Goal: Find specific page/section: Find specific page/section

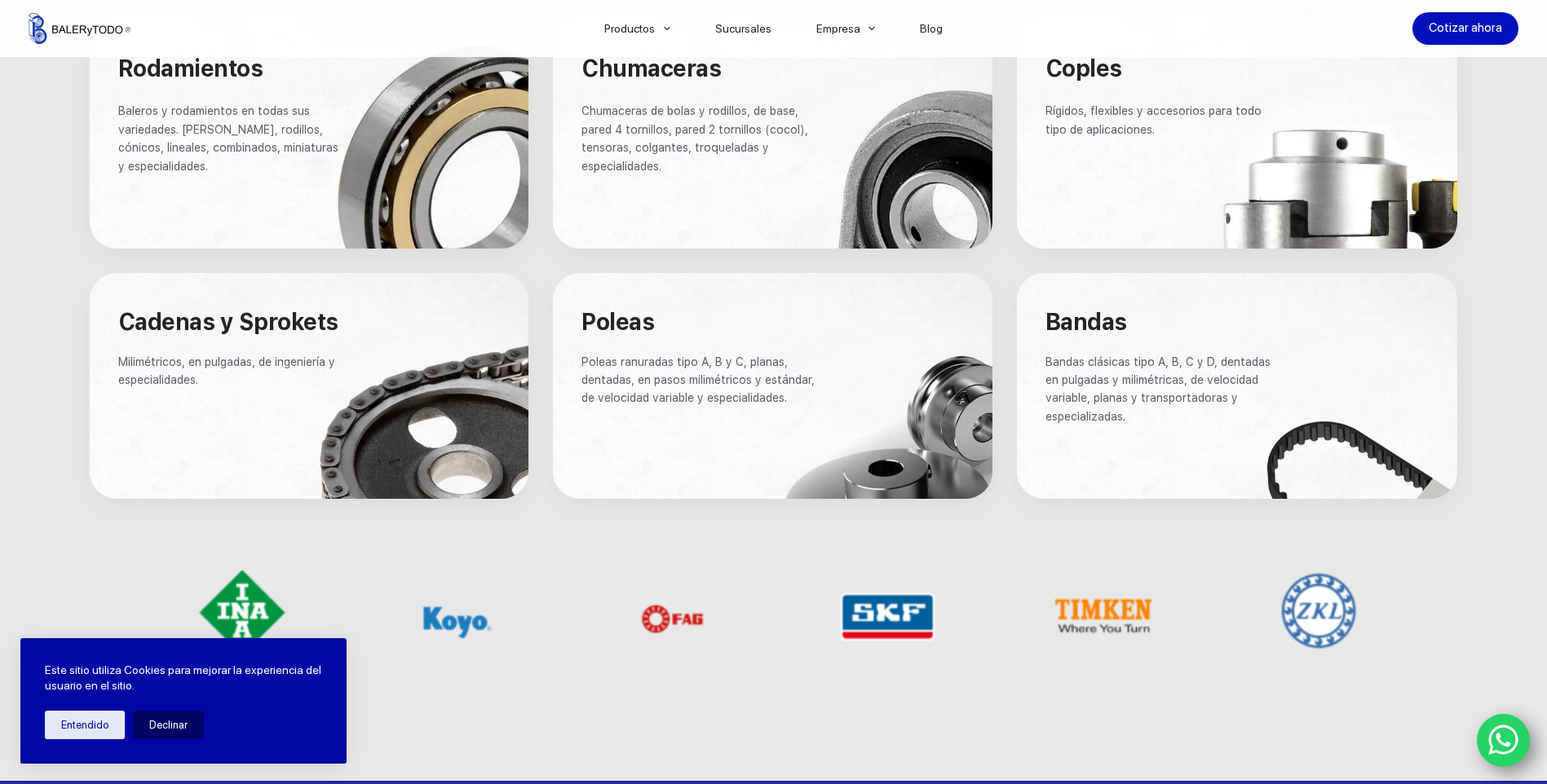
scroll to position [1060, 0]
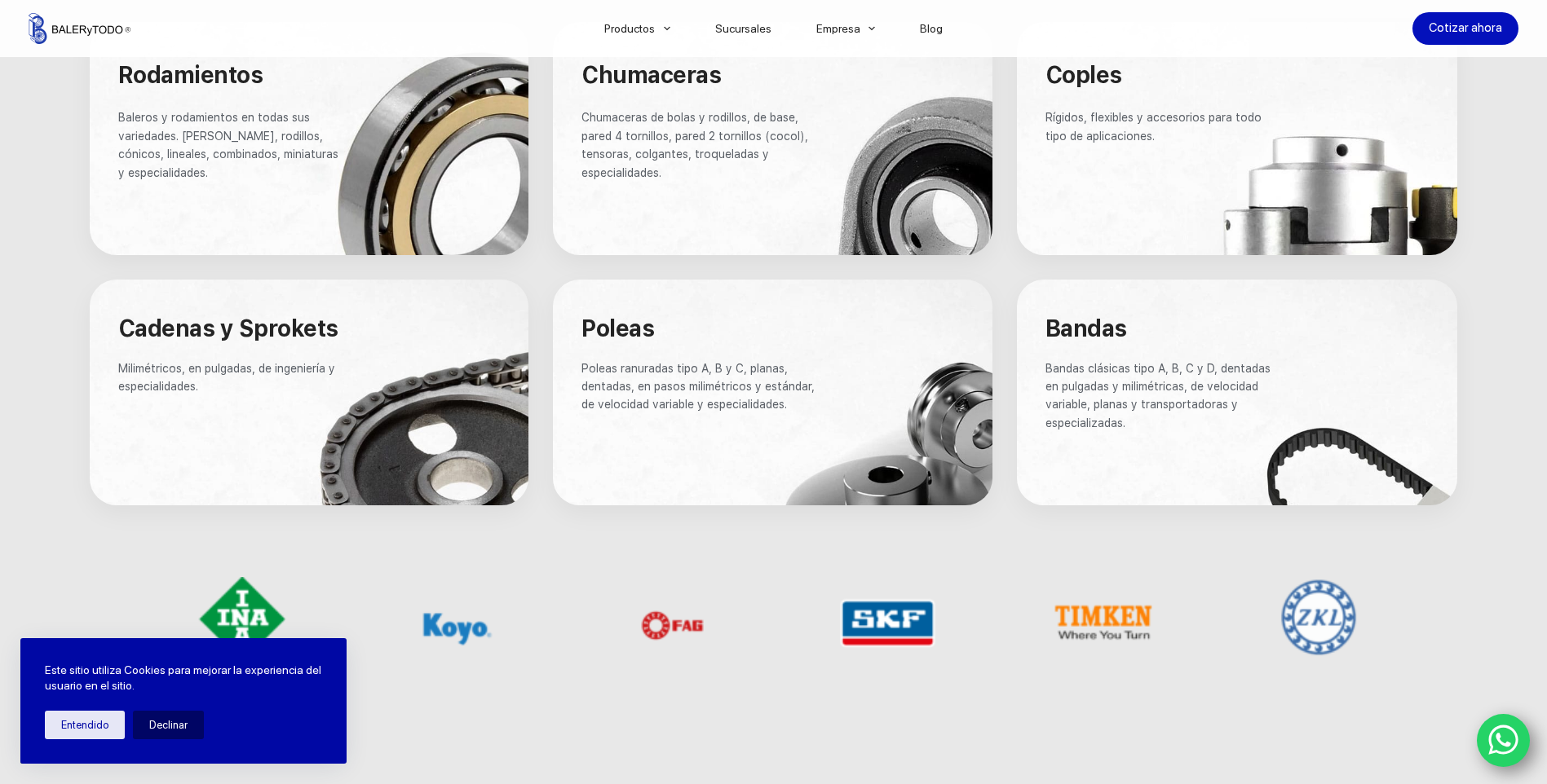
click at [667, 150] on span "Chumaceras de bolas y rodillos, de base, pared 4 tornillos, pared 2 tornillos (…" at bounding box center [696, 145] width 230 height 67
drag, startPoint x: 1001, startPoint y: 213, endPoint x: 987, endPoint y: 213, distance: 14.0
click at [987, 213] on div "Chumaceras Chumaceras de bolas y rodillos, de base, pared 4 tornillos, pared 2 …" at bounding box center [773, 139] width 464 height 258
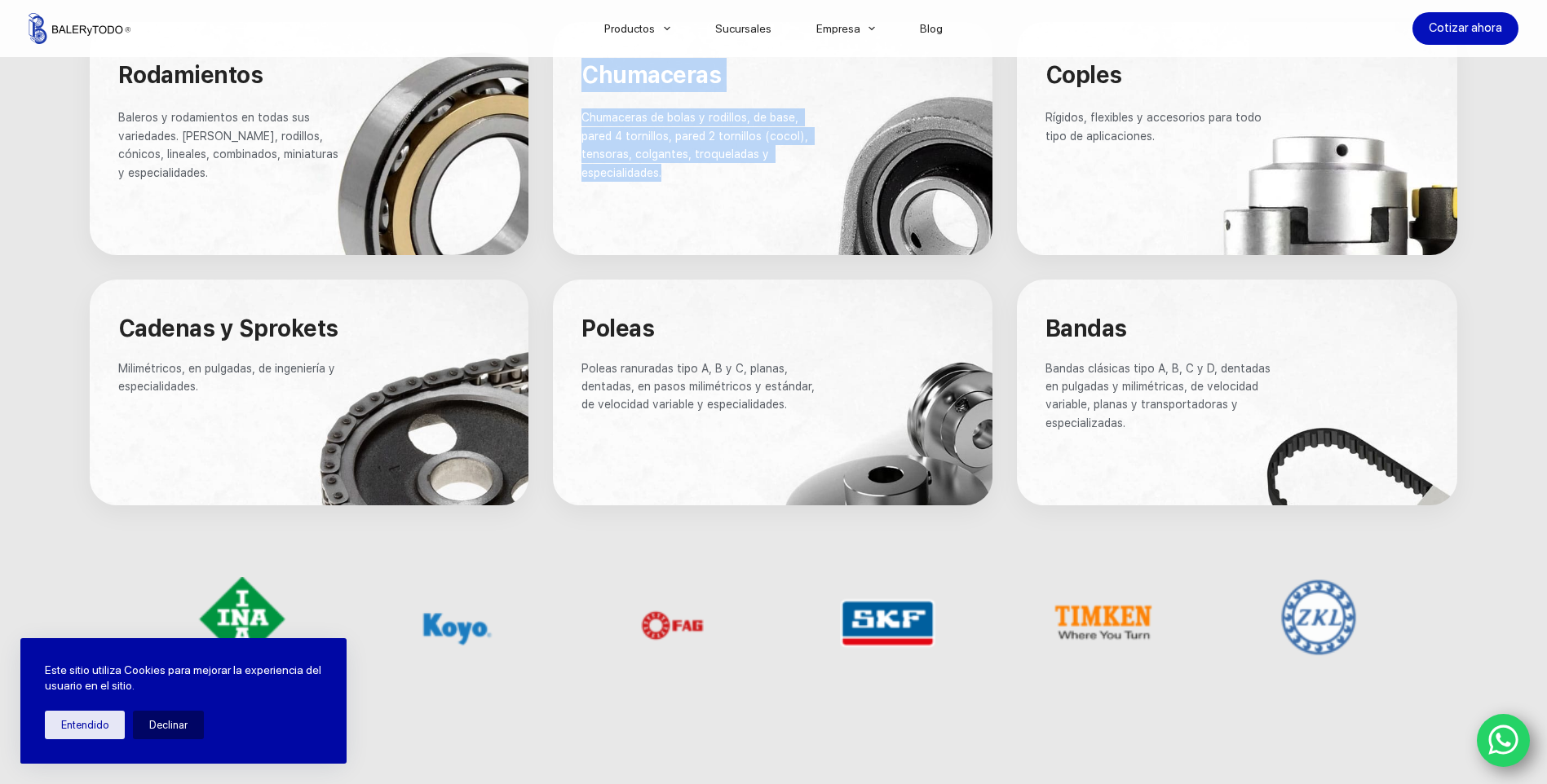
drag, startPoint x: 987, startPoint y: 213, endPoint x: 928, endPoint y: 199, distance: 60.6
click at [928, 199] on div at bounding box center [772, 138] width 439 height 233
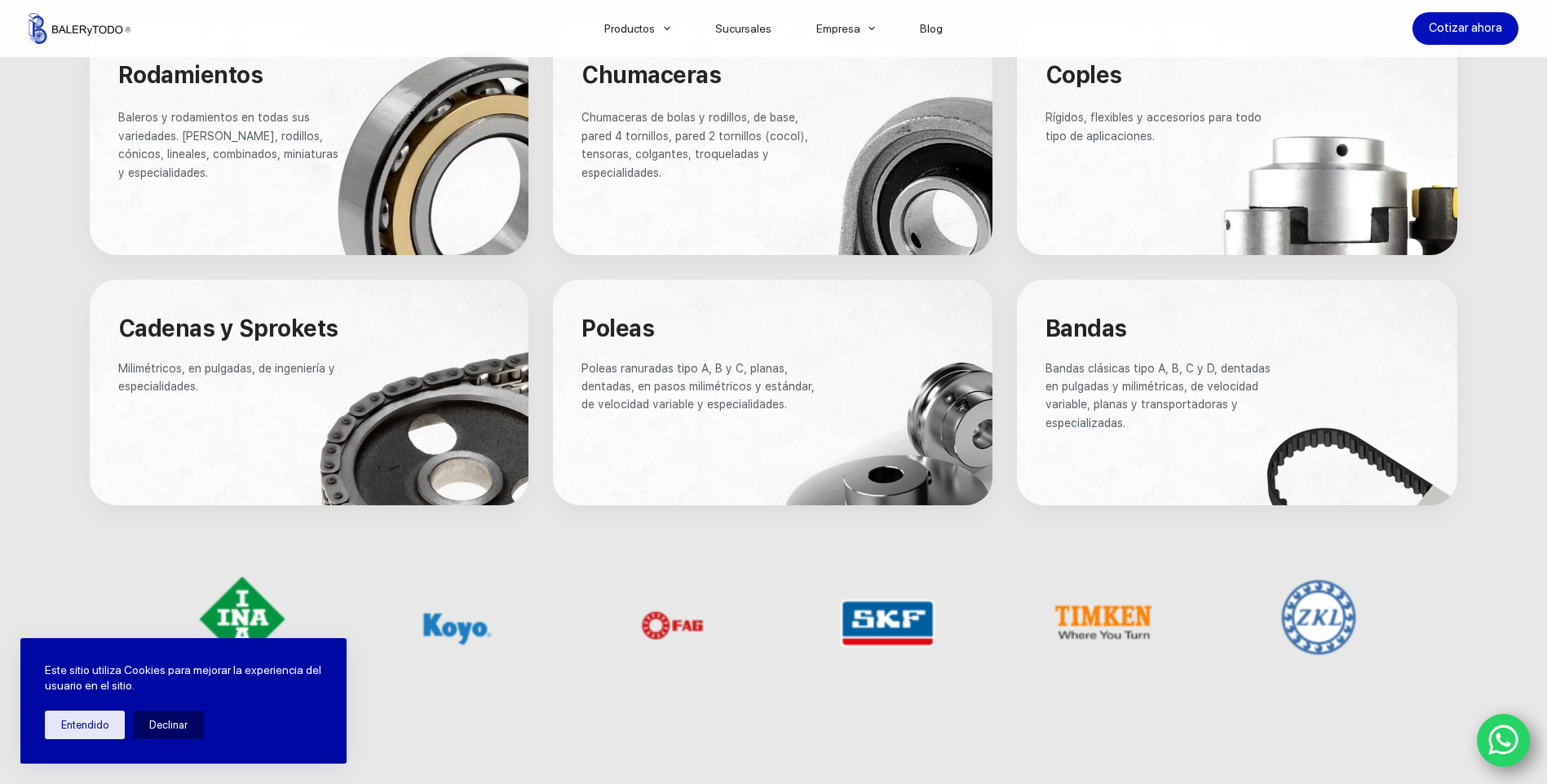
click at [928, 199] on div at bounding box center [772, 138] width 439 height 233
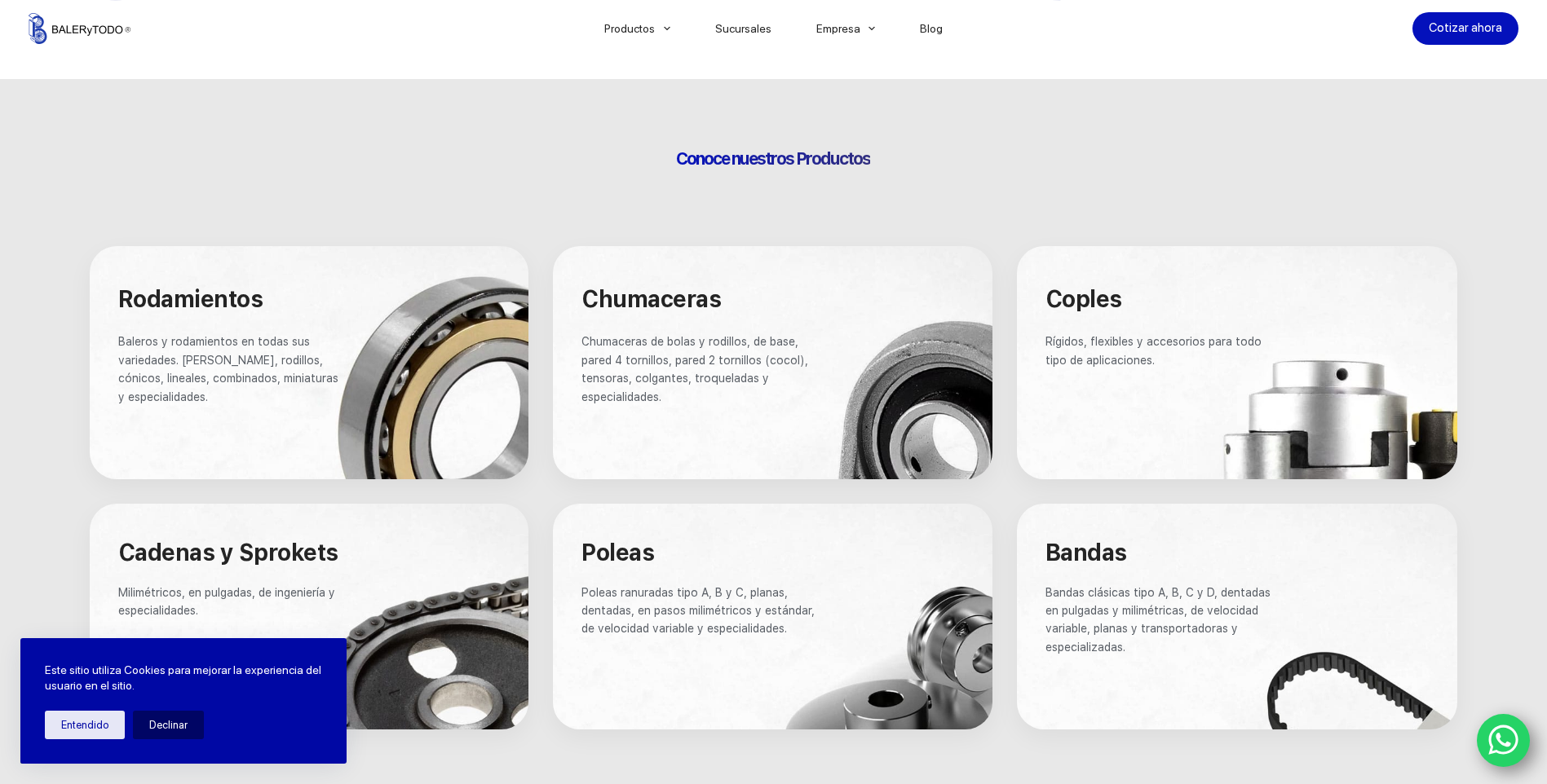
scroll to position [815, 0]
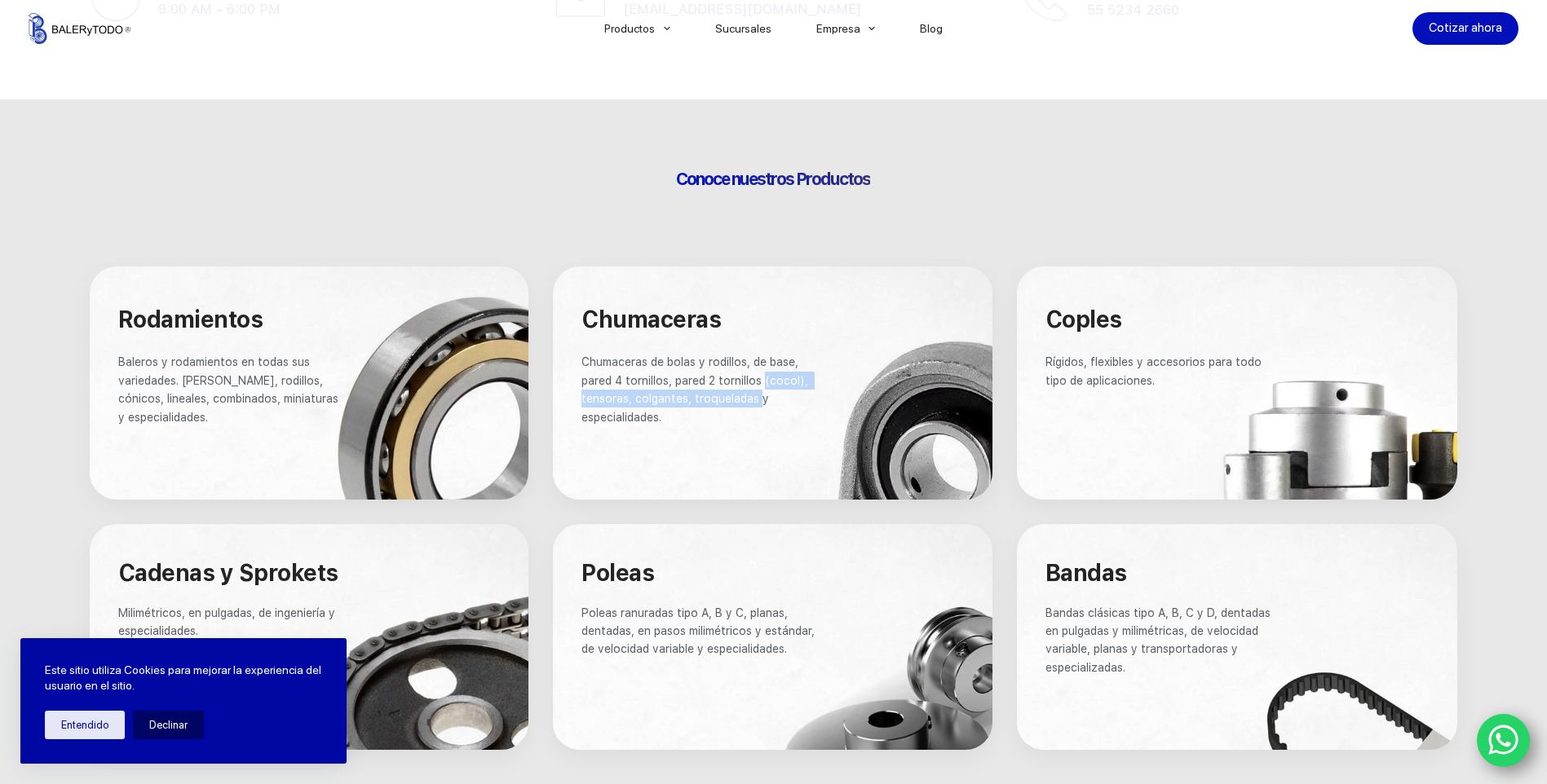
drag, startPoint x: 764, startPoint y: 388, endPoint x: 758, endPoint y: 397, distance: 10.8
click at [758, 397] on p "Chumaceras de bolas y rodillos, de base, pared 4 tornillos, pared 2 tornillos (…" at bounding box center [700, 390] width 239 height 73
drag, startPoint x: 758, startPoint y: 397, endPoint x: 713, endPoint y: 424, distance: 52.5
click at [713, 424] on p "Chumaceras de bolas y rodillos, de base, pared 4 tornillos, pared 2 tornillos (…" at bounding box center [700, 390] width 239 height 73
click at [635, 372] on p "Chumaceras de bolas y rodillos, de base, pared 4 tornillos, pared 2 tornillos (…" at bounding box center [700, 390] width 239 height 73
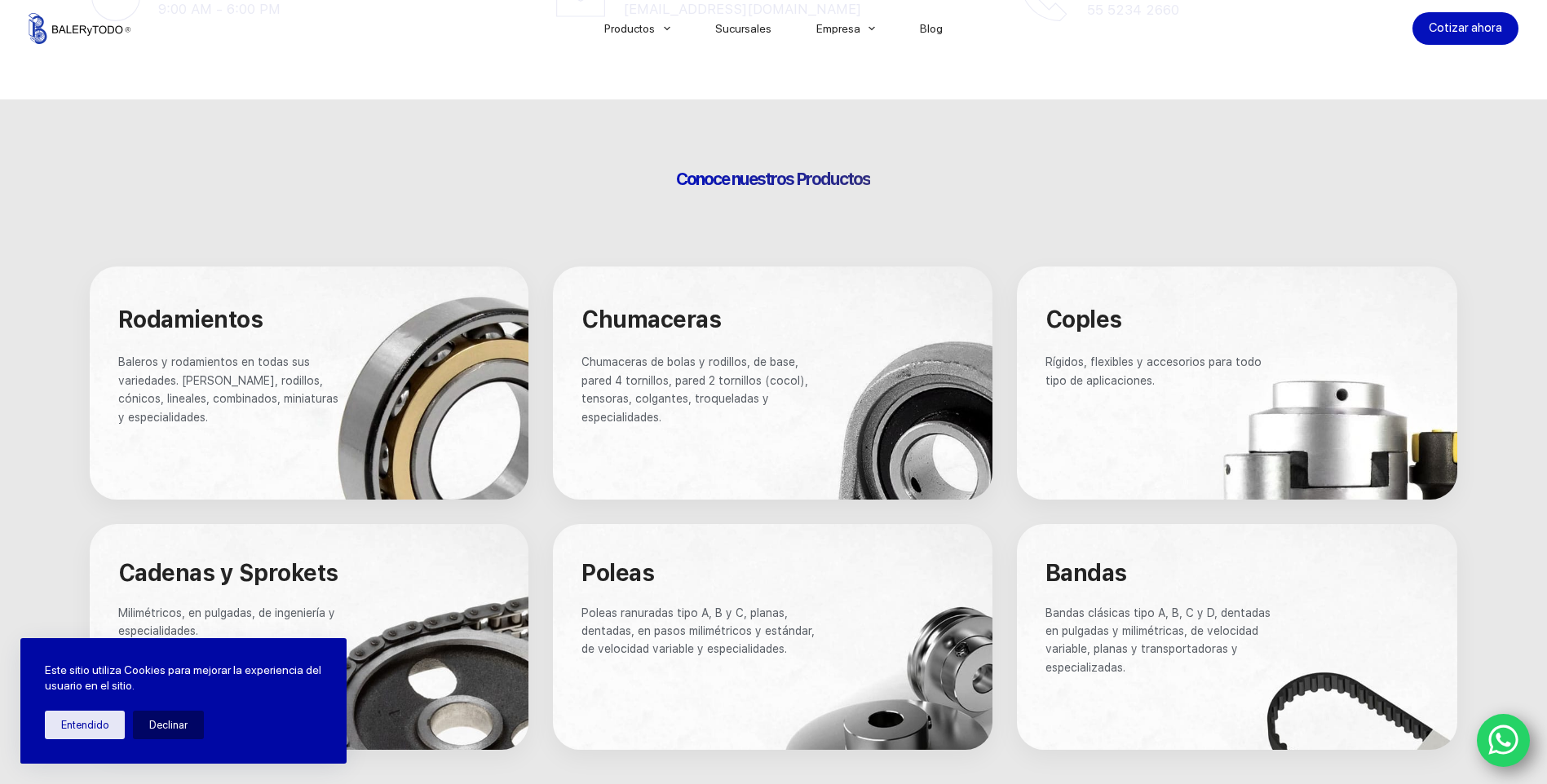
click at [641, 387] on span "Chumaceras de bolas y rodillos, de base, pared 4 tornillos, pared 2 tornillos (…" at bounding box center [696, 389] width 230 height 67
click at [713, 379] on span "Chumaceras de bolas y rodillos, de base, pared 4 tornillos, pared 2 tornillos (…" at bounding box center [696, 389] width 230 height 67
click at [727, 378] on span "Chumaceras de bolas y rodillos, de base, pared 4 tornillos, pared 2 tornillos (…" at bounding box center [696, 389] width 230 height 67
click at [583, 394] on span "Chumaceras de bolas y rodillos, de base, pared 4 tornillos, pared 2 tornillos (…" at bounding box center [696, 389] width 230 height 67
click at [717, 399] on span "Chumaceras de bolas y rodillos, de base, pared 4 tornillos, pared 2 tornillos (…" at bounding box center [696, 389] width 230 height 67
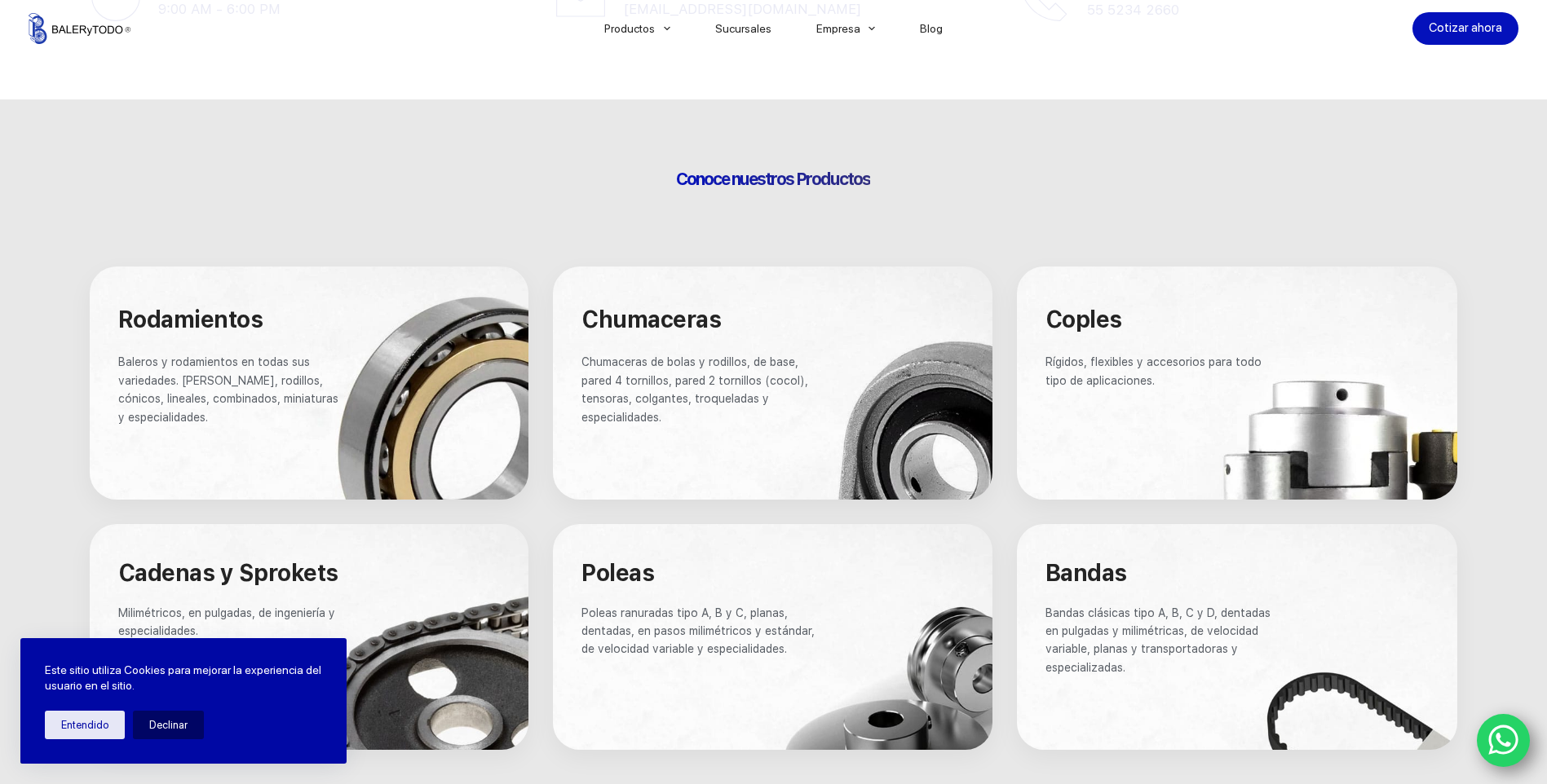
drag, startPoint x: 717, startPoint y: 399, endPoint x: 594, endPoint y: 379, distance: 124.6
click at [594, 378] on span "Chumaceras de bolas y rodillos, de base, pared 4 tornillos, pared 2 tornillos (…" at bounding box center [696, 389] width 230 height 67
drag, startPoint x: 589, startPoint y: 380, endPoint x: 666, endPoint y: 388, distance: 77.4
click at [666, 388] on p "Chumaceras de bolas y rodillos, de base, pared 4 tornillos, pared 2 tornillos (…" at bounding box center [700, 390] width 239 height 73
drag, startPoint x: 666, startPoint y: 388, endPoint x: 696, endPoint y: 428, distance: 50.0
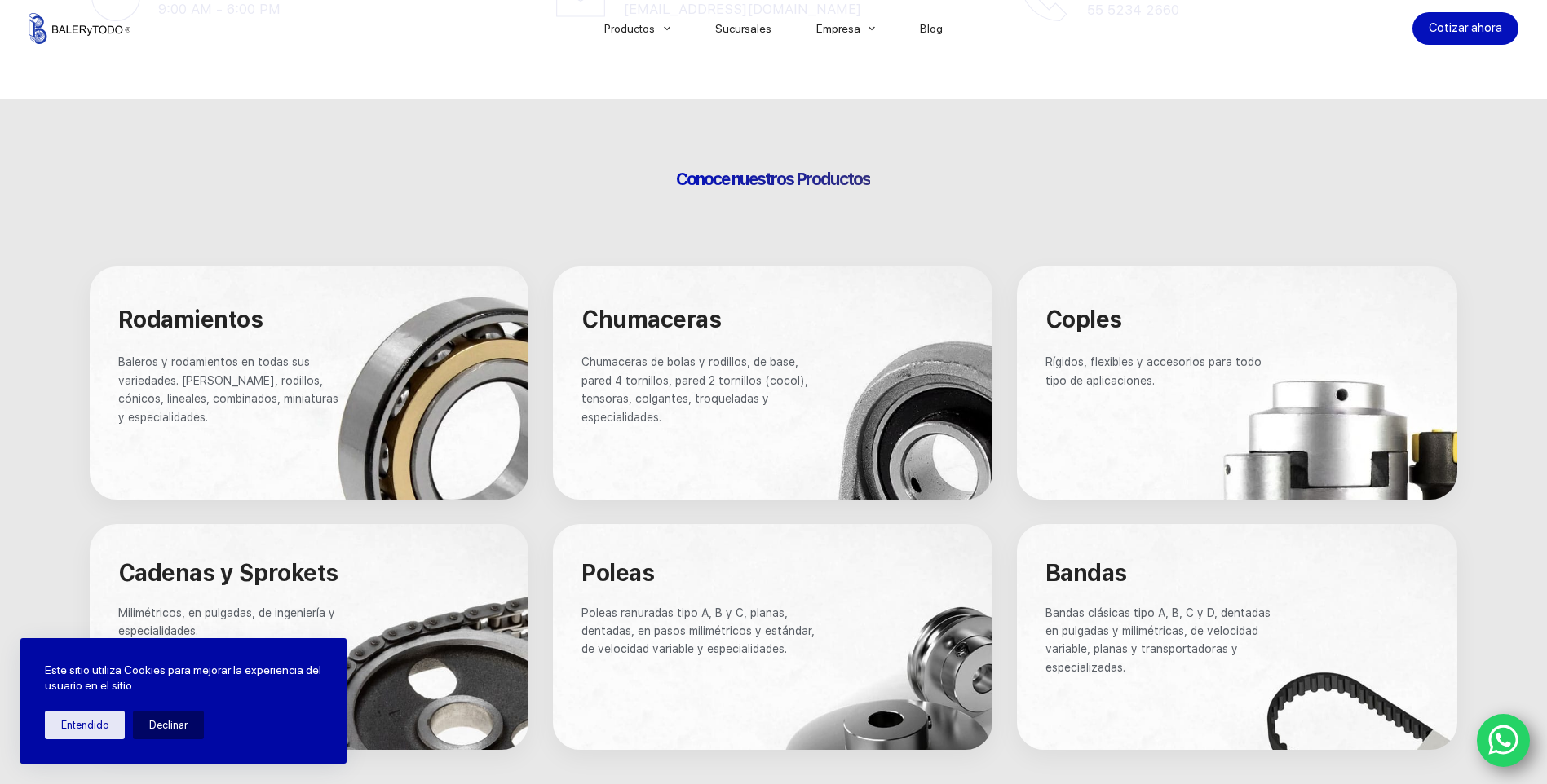
click at [696, 428] on div at bounding box center [772, 383] width 439 height 233
drag, startPoint x: 685, startPoint y: 380, endPoint x: 768, endPoint y: 390, distance: 83.6
click at [768, 390] on p "Chumaceras de bolas y rodillos, de base, pared 4 tornillos, pared 2 tornillos (…" at bounding box center [700, 390] width 239 height 73
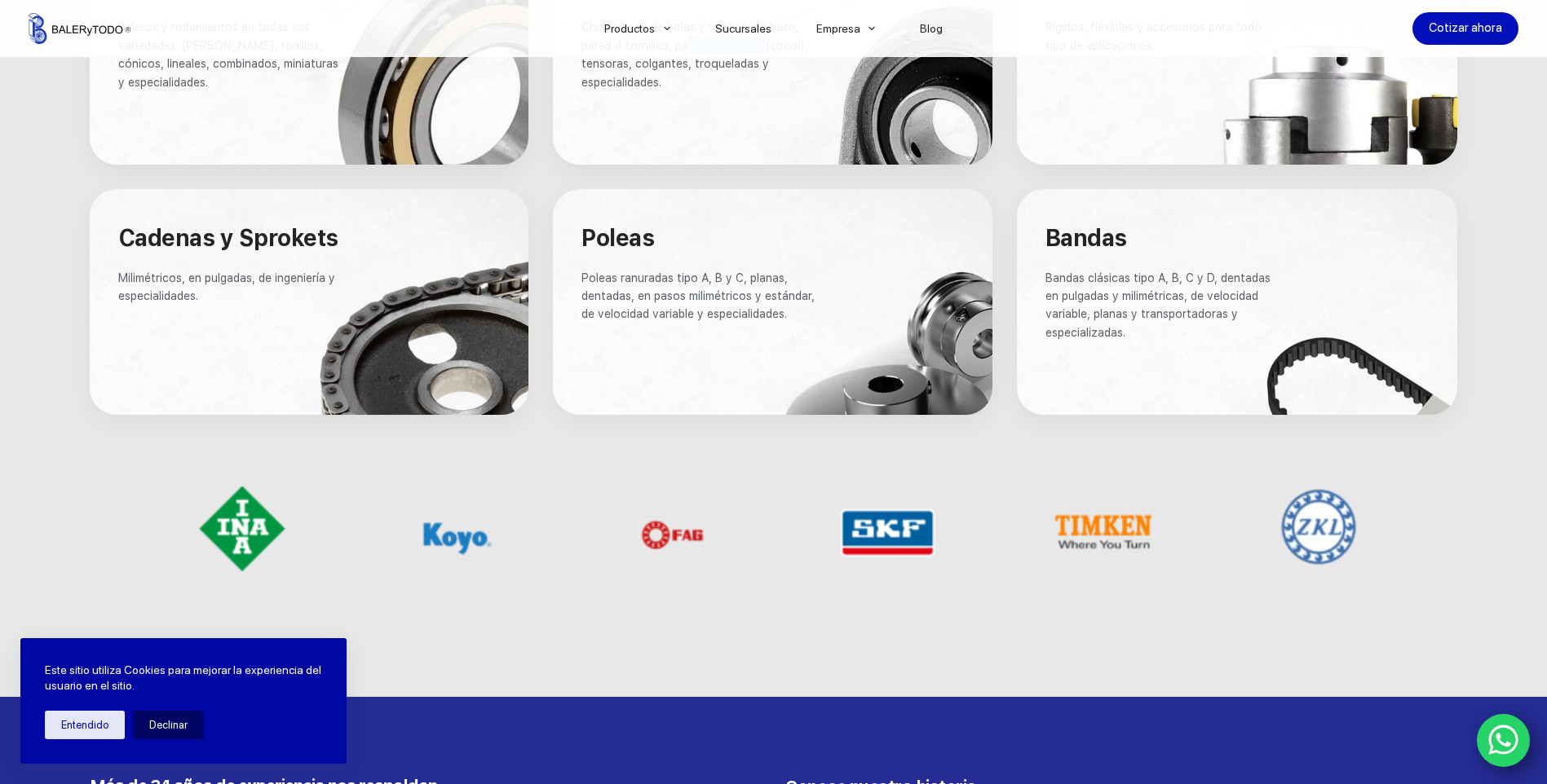
scroll to position [1141, 0]
